Goal: Navigation & Orientation: Find specific page/section

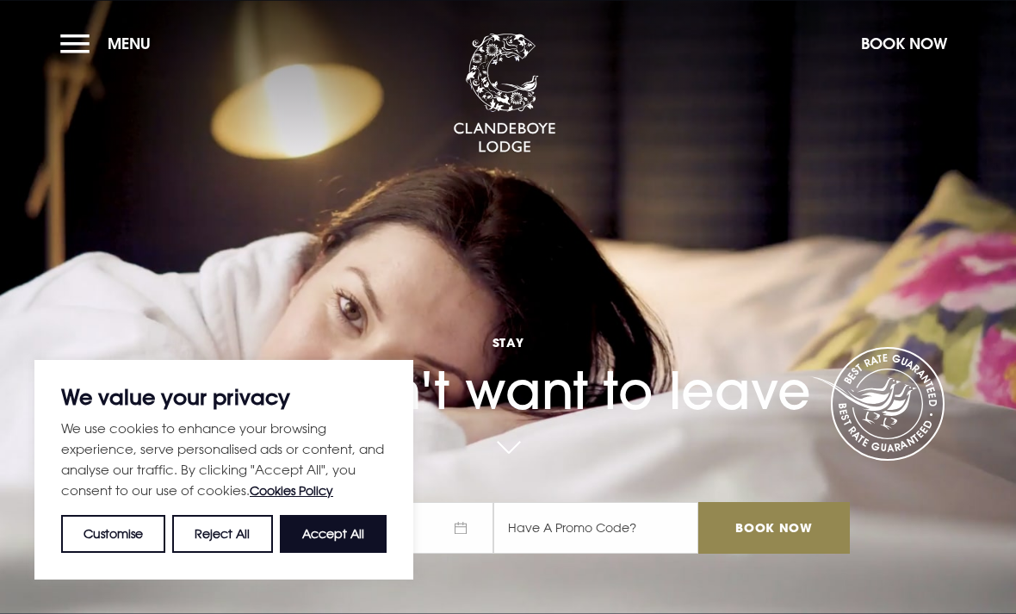
click at [344, 532] on button "Accept All" at bounding box center [333, 534] width 107 height 38
checkbox input "true"
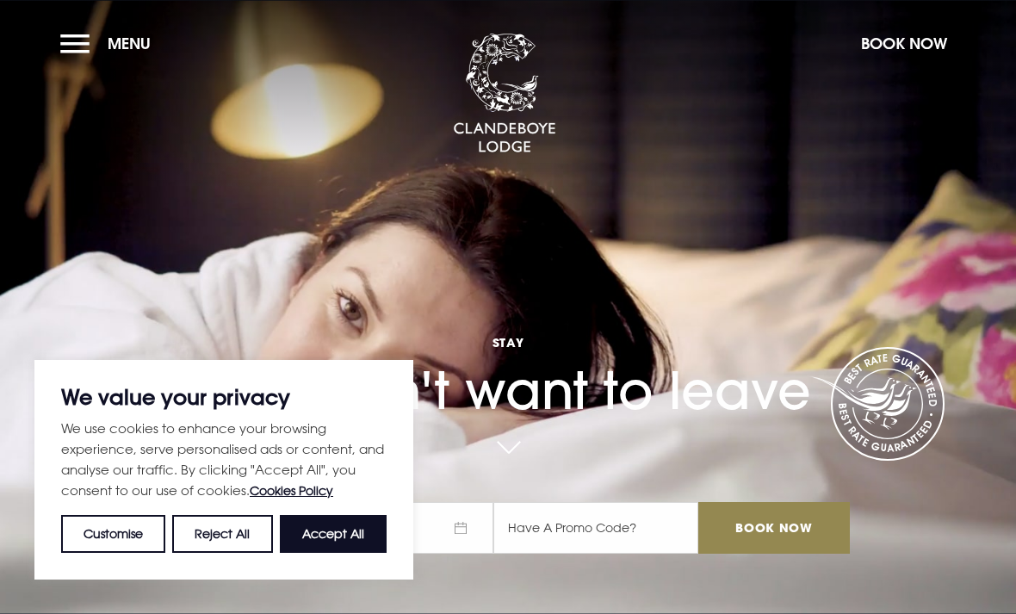
checkbox input "true"
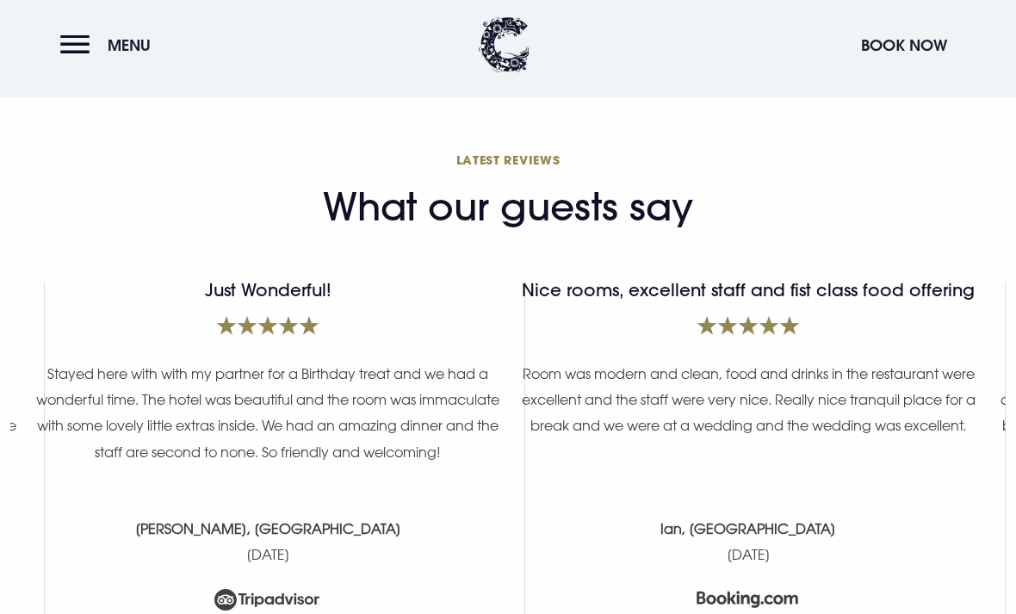
scroll to position [6831, 0]
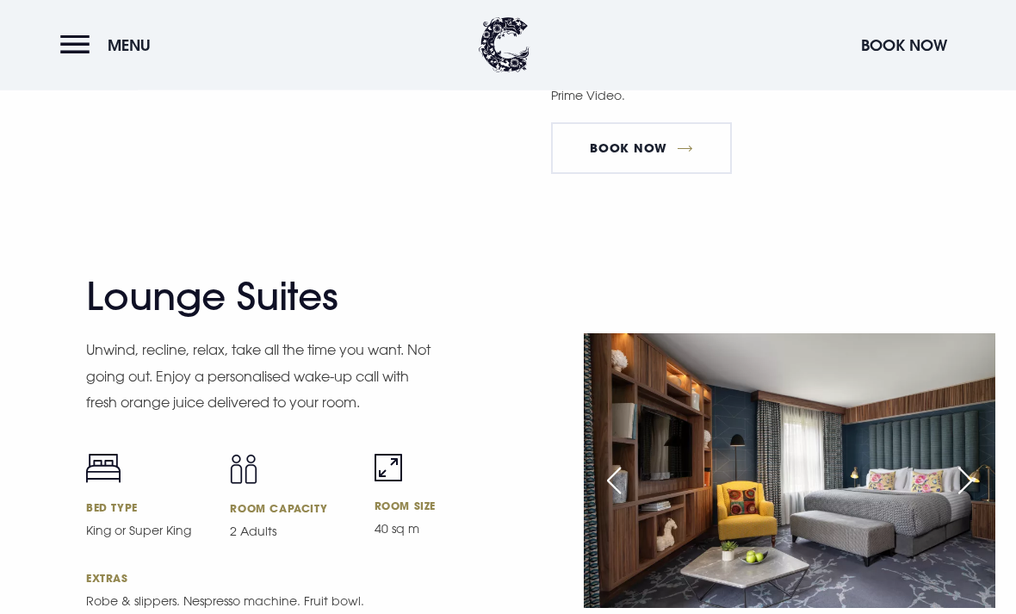
click at [75, 54] on button "Menu" at bounding box center [109, 45] width 99 height 37
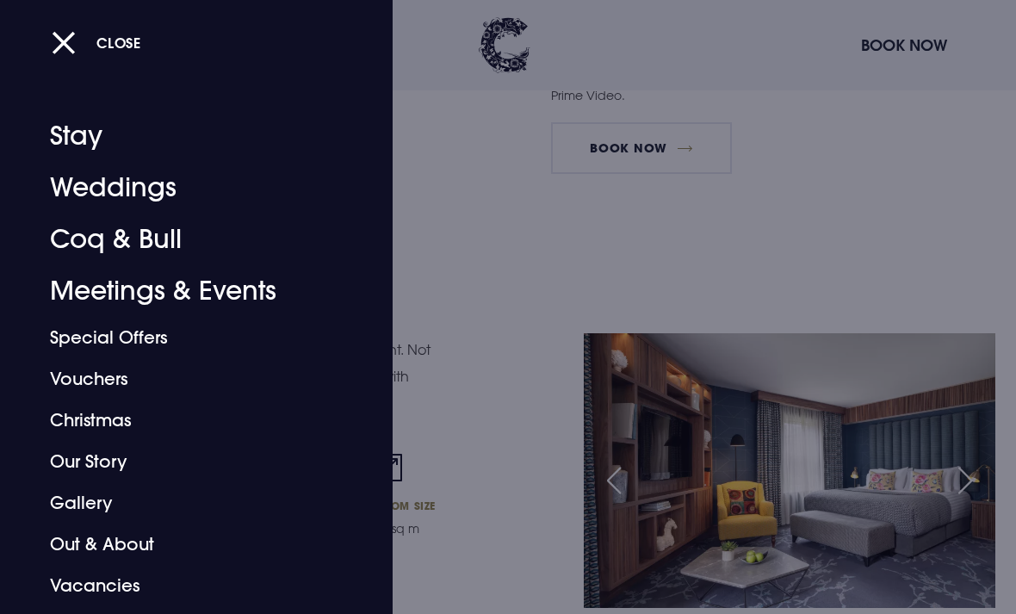
click at [67, 49] on button "Close" at bounding box center [97, 42] width 90 height 35
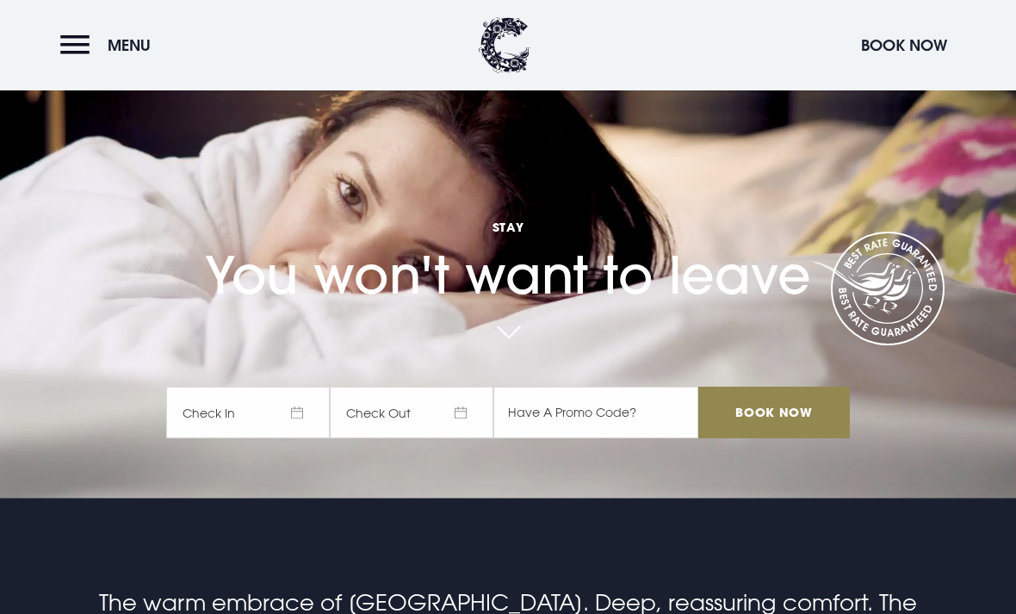
scroll to position [114, 0]
click at [82, 46] on button "Menu" at bounding box center [109, 45] width 99 height 37
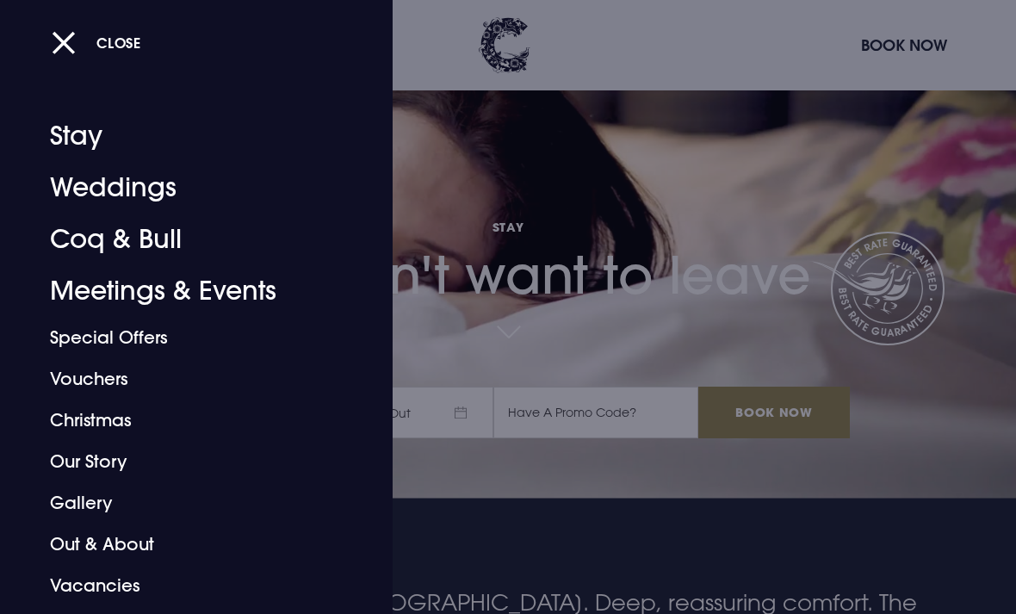
click at [94, 505] on link "Gallery" at bounding box center [184, 502] width 269 height 41
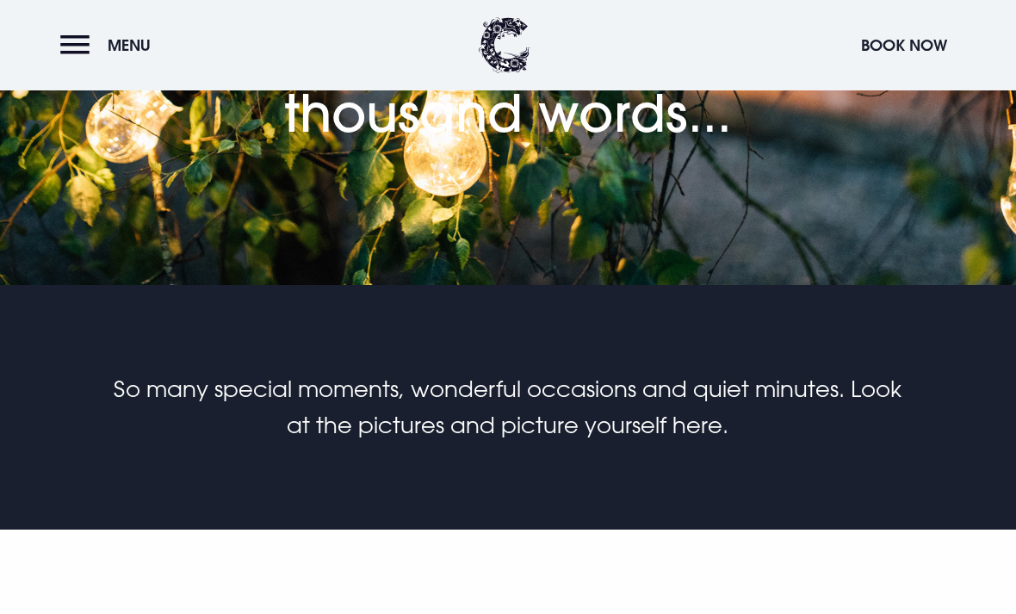
scroll to position [330, 0]
